Goal: Task Accomplishment & Management: Complete application form

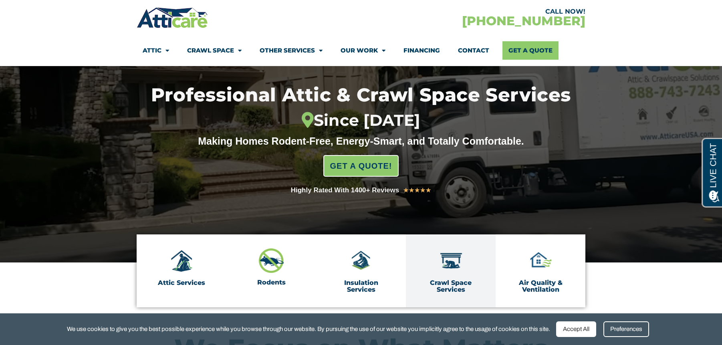
click at [456, 269] on img at bounding box center [451, 261] width 25 height 25
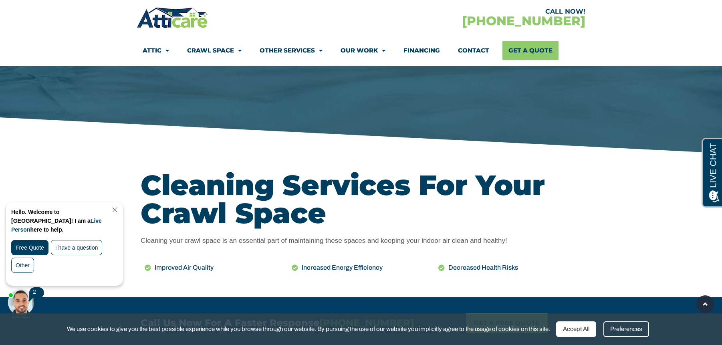
scroll to position [241, 0]
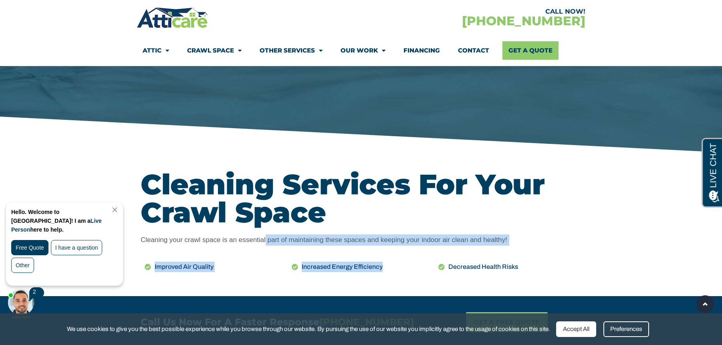
drag, startPoint x: 266, startPoint y: 239, endPoint x: 409, endPoint y: 254, distance: 143.5
click at [409, 254] on div "Cleaning Services For Your Crawl Space Cleaning your crawl space is an essentia…" at bounding box center [361, 225] width 449 height 118
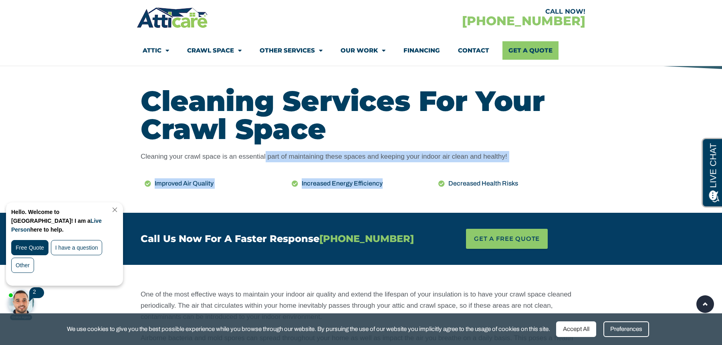
scroll to position [441, 0]
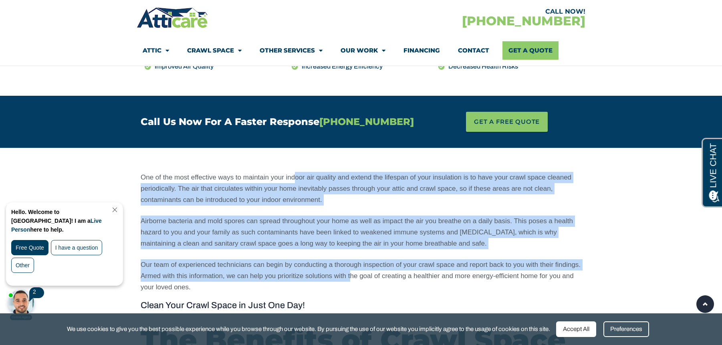
drag, startPoint x: 295, startPoint y: 178, endPoint x: 352, endPoint y: 273, distance: 111.1
click at [351, 275] on div "One of the most effective ways to maintain your indoor air quality and extend t…" at bounding box center [361, 232] width 441 height 121
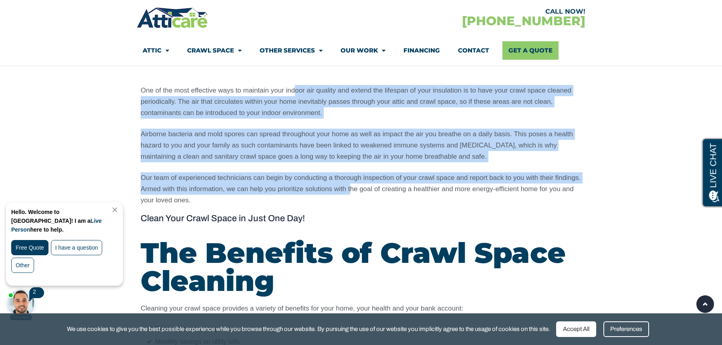
scroll to position [601, 0]
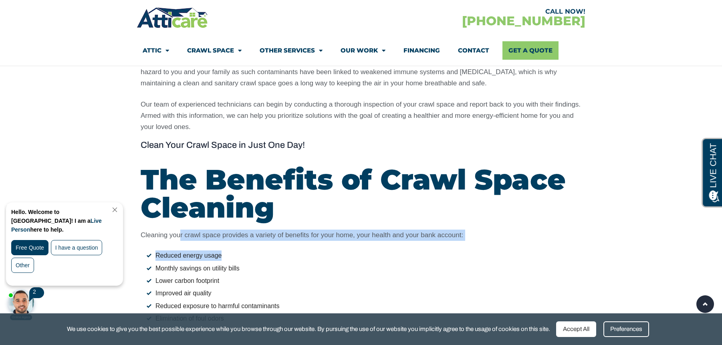
drag, startPoint x: 179, startPoint y: 231, endPoint x: 231, endPoint y: 245, distance: 53.4
click at [231, 245] on div "Cleaning your crawl space provides a variety of benefits for your home, your he…" at bounding box center [361, 277] width 441 height 95
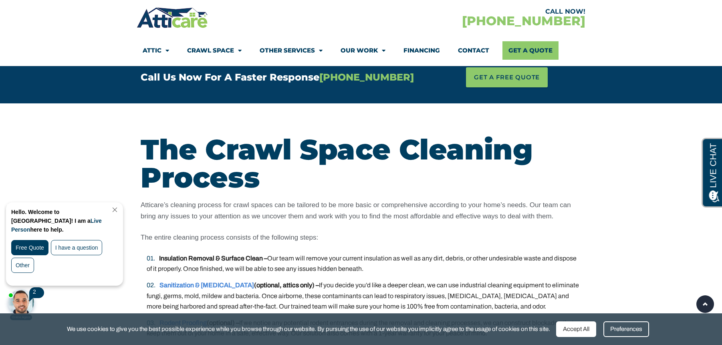
scroll to position [1283, 0]
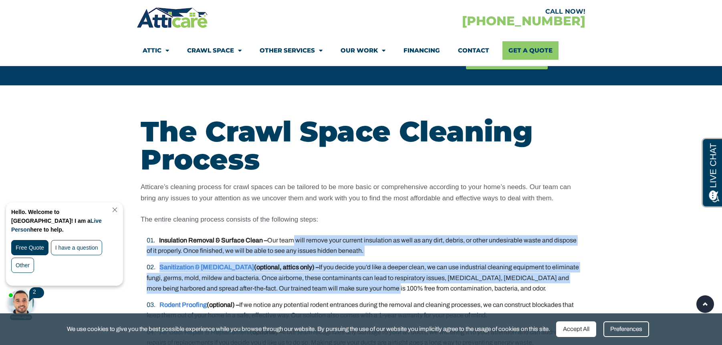
drag, startPoint x: 291, startPoint y: 241, endPoint x: 357, endPoint y: 283, distance: 79.2
click at [357, 283] on ol "Insulation Removal & Surface Clean – Our team will remove your current insulati…" at bounding box center [361, 324] width 441 height 178
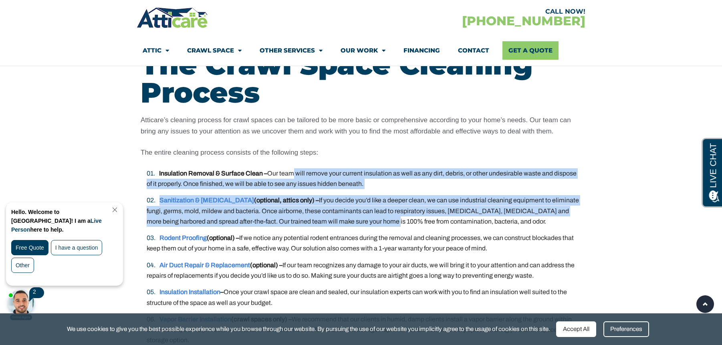
scroll to position [1443, 0]
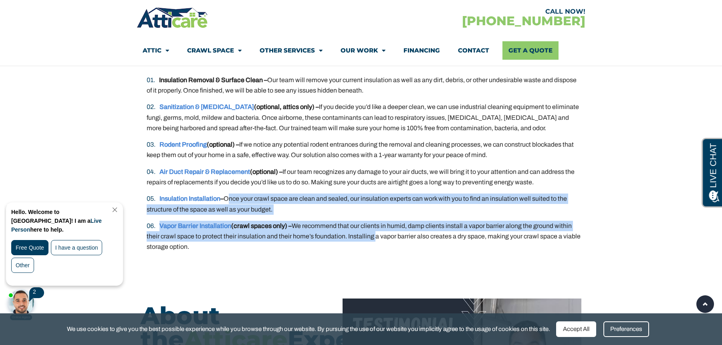
drag, startPoint x: 229, startPoint y: 197, endPoint x: 373, endPoint y: 239, distance: 150.1
click at [373, 239] on ol "Insulation Removal & Surface Clean – Our team will remove your current insulati…" at bounding box center [361, 164] width 441 height 178
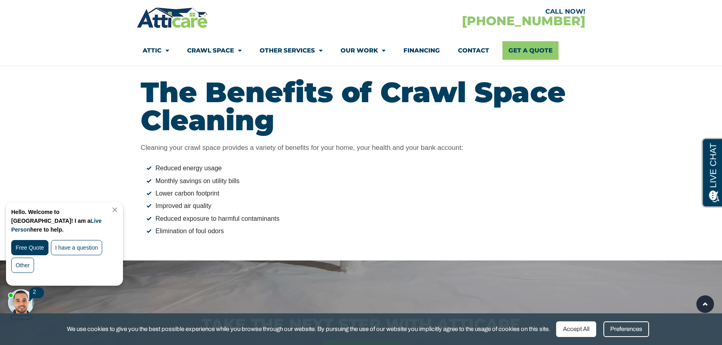
scroll to position [561, 0]
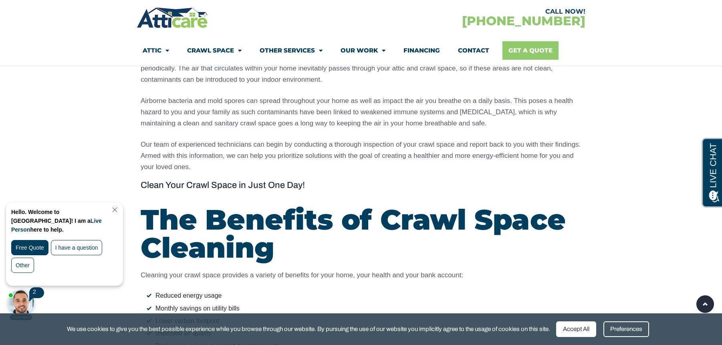
click at [526, 50] on link "Get A Quote" at bounding box center [531, 50] width 56 height 18
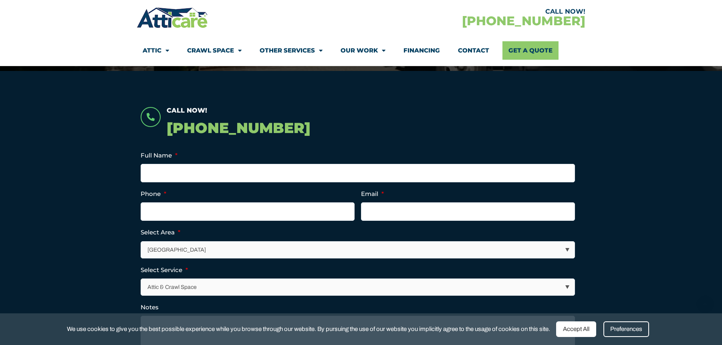
scroll to position [160, 0]
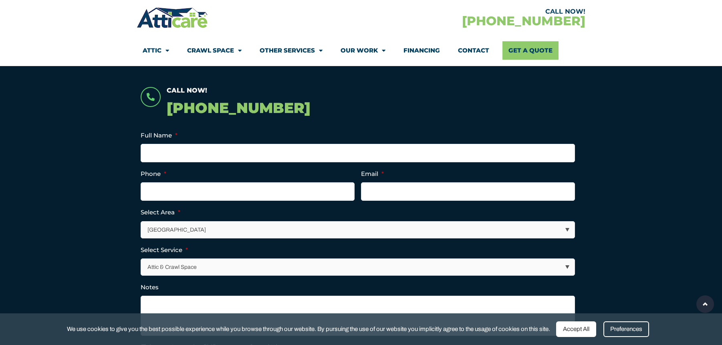
click at [196, 140] on li "Full Name *" at bounding box center [361, 146] width 441 height 32
click at [192, 154] on input "Full Name *" at bounding box center [358, 153] width 435 height 18
click at [201, 152] on input "W" at bounding box center [358, 153] width 435 height 18
type input "William Kwan"
type input "(408) 981-3318"
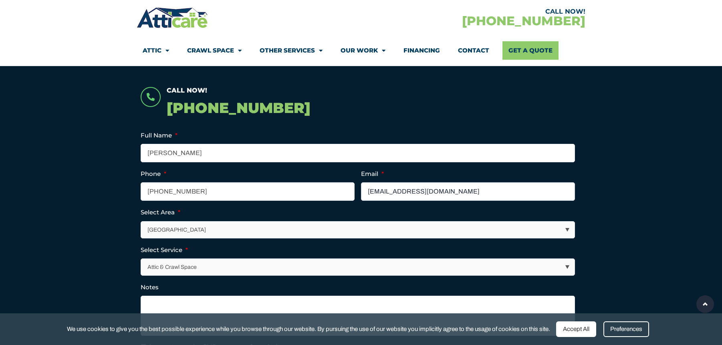
type input "willwykwan@gmail.com"
click at [159, 239] on ul "Full Name * William Kwan Phone * (408) 981-3318 Email * willwykwan@gmail.com Se…" at bounding box center [361, 240] width 441 height 221
click at [160, 232] on select "Los Angeles Area San Francisco Bay Area New Jersey / New York Area Other Areas" at bounding box center [358, 230] width 434 height 16
select select "[GEOGRAPHIC_DATA]"
click at [141, 222] on select "Los Angeles Area San Francisco Bay Area New Jersey / New York Area Other Areas" at bounding box center [358, 230] width 434 height 16
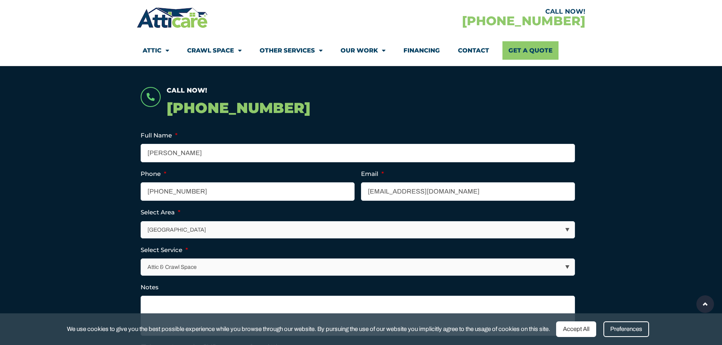
click at [210, 264] on select "Attic & Crawl Space Insulation Roofing Solar Energy Other Services" at bounding box center [358, 267] width 434 height 16
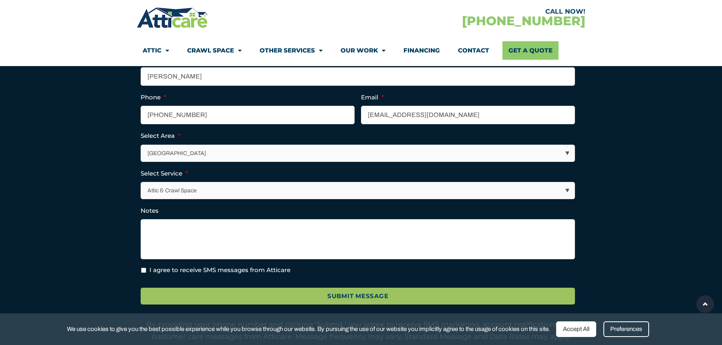
scroll to position [241, 0]
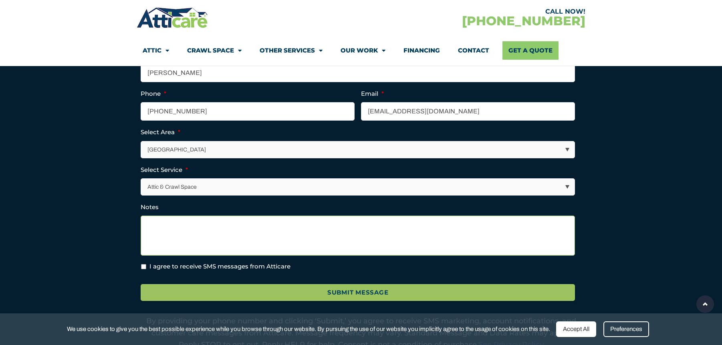
click at [188, 237] on textarea "Notes" at bounding box center [358, 236] width 435 height 40
type textarea "Hi"
click at [142, 266] on input "I agree to receive SMS messages from Atticare" at bounding box center [143, 266] width 5 height 5
checkbox input "true"
click at [198, 227] on textarea "Hi" at bounding box center [358, 236] width 435 height 40
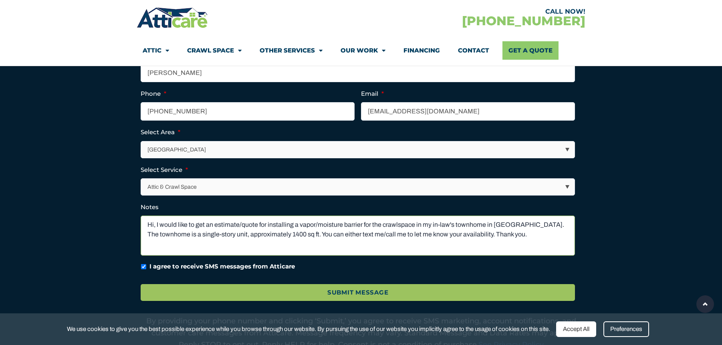
click at [361, 224] on textarea "Hi, I would like to get an estimate/quote for installing a vapor/moisture barri…" at bounding box center [358, 236] width 435 height 40
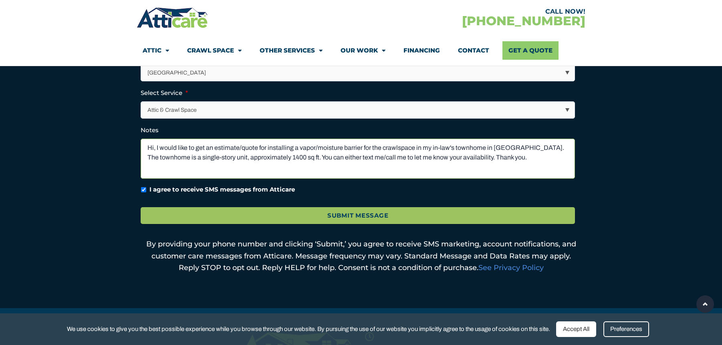
scroll to position [321, 0]
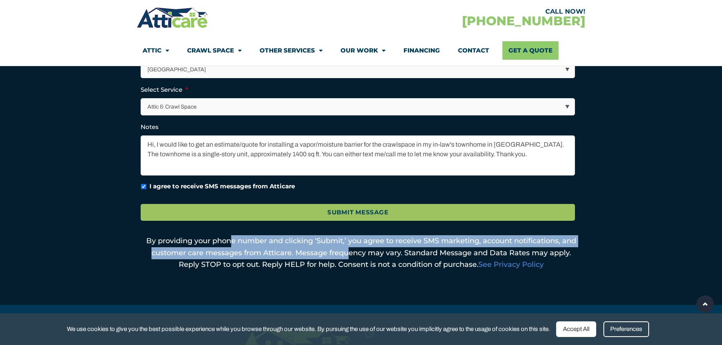
drag, startPoint x: 230, startPoint y: 240, endPoint x: 349, endPoint y: 256, distance: 120.1
click at [349, 256] on p "By providing your phone number and clicking ‘Submit,’ you agree to receive SMS …" at bounding box center [361, 253] width 441 height 36
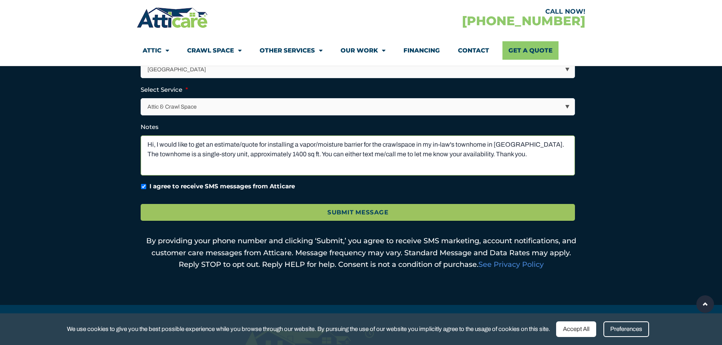
click at [514, 145] on textarea "Hi, I would like to get an estimate/quote for installing a vapor/moisture barri…" at bounding box center [358, 155] width 435 height 40
click at [515, 145] on textarea "Hi, I would like to get an estimate/quote for installing a vapor/moisture barri…" at bounding box center [358, 155] width 435 height 40
click at [346, 158] on textarea "Hi, I would like to get an estimate/quote for installing a vapor/moisture barri…" at bounding box center [358, 155] width 435 height 40
click at [560, 160] on textarea "Hi, I would like to get an estimate/quote for installing a vapor/moisture barri…" at bounding box center [358, 155] width 435 height 40
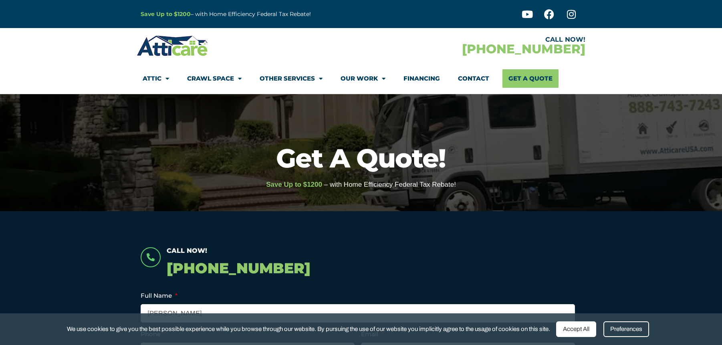
scroll to position [40, 0]
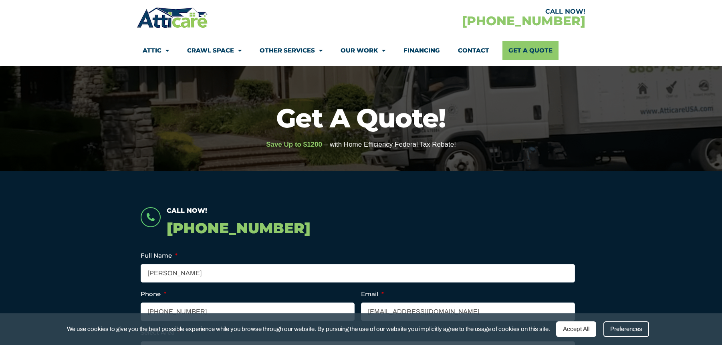
type textarea "Hi, I would like to get an estimate/quote for installing a vapor/moisture barri…"
click at [366, 146] on span "– with Home Efficiency Federal Tax Rebate!" at bounding box center [390, 145] width 132 height 8
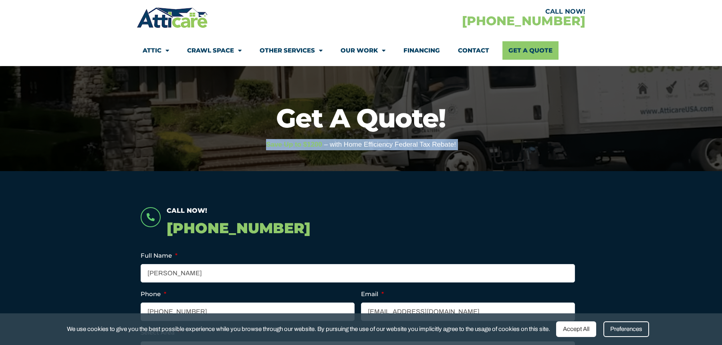
click at [366, 146] on span "– with Home Efficiency Federal Tax Rebate!" at bounding box center [390, 145] width 132 height 8
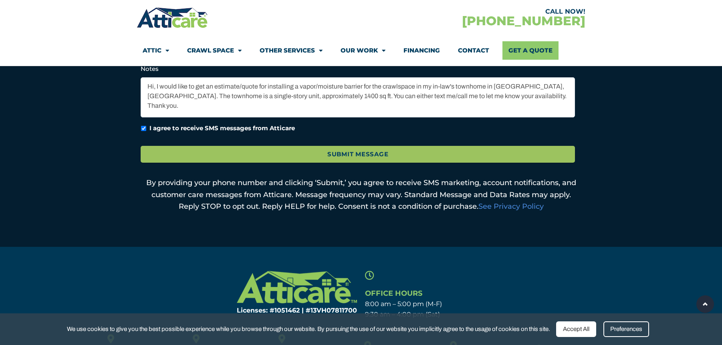
scroll to position [360, 0]
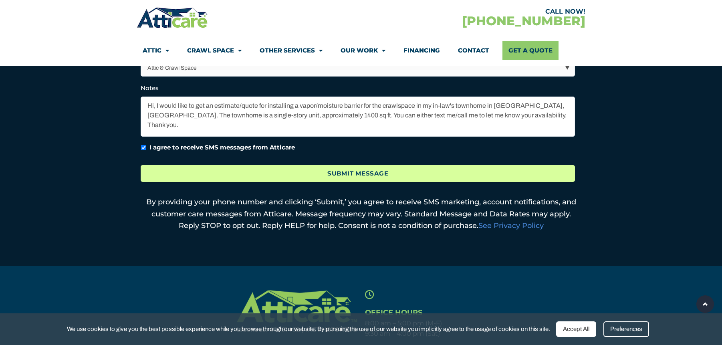
click at [355, 168] on input "Submit Message" at bounding box center [358, 173] width 435 height 17
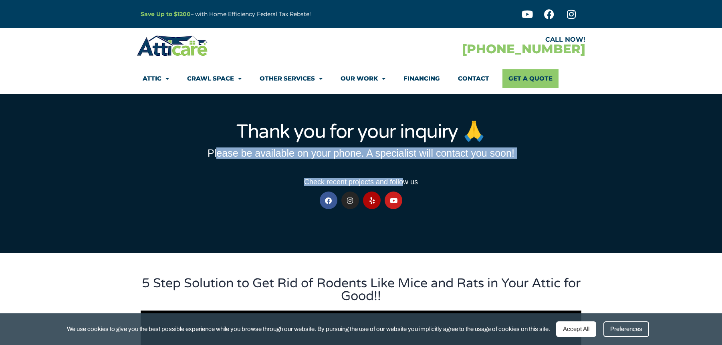
drag, startPoint x: 219, startPoint y: 154, endPoint x: 404, endPoint y: 162, distance: 184.6
click at [404, 162] on div "Thank you for your inquiry 🙏 Please be available on your phone. A specialist wi…" at bounding box center [361, 175] width 449 height 115
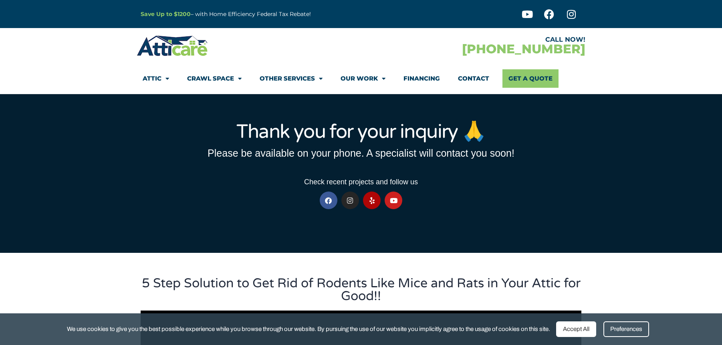
click at [514, 176] on div "Check recent projects and follow us" at bounding box center [361, 171] width 441 height 27
click at [168, 11] on strong "Save Up to $1200" at bounding box center [166, 13] width 50 height 7
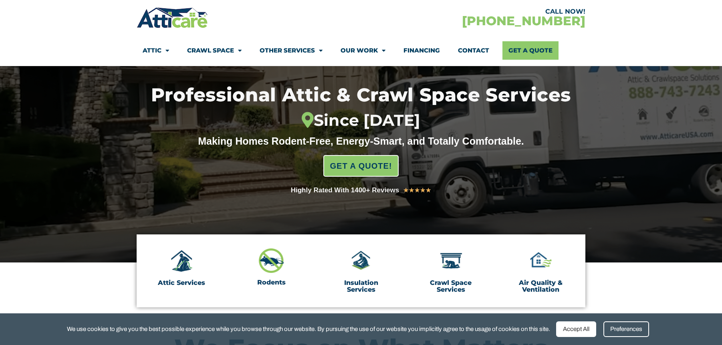
scroll to position [80, 0]
